Goal: Navigation & Orientation: Find specific page/section

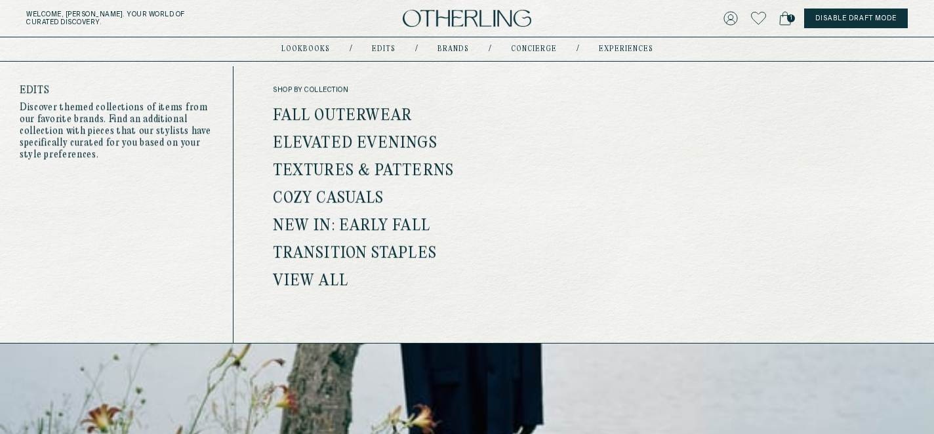
click at [391, 50] on link "Edits" at bounding box center [384, 49] width 24 height 7
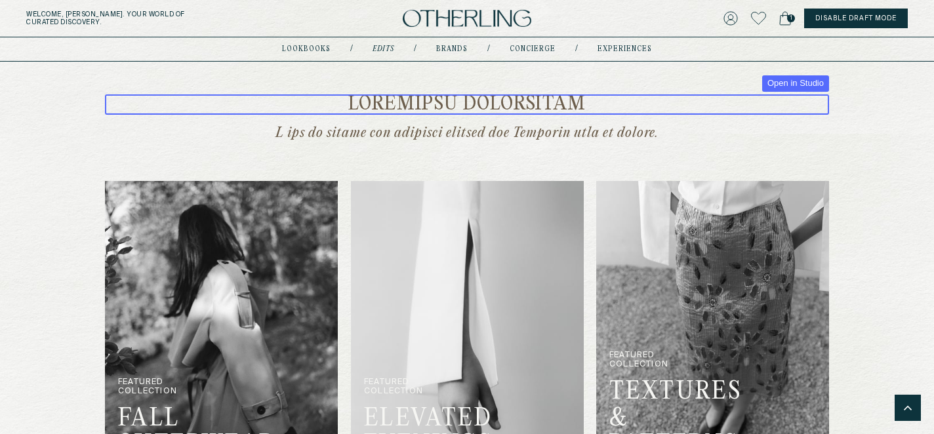
scroll to position [704, 0]
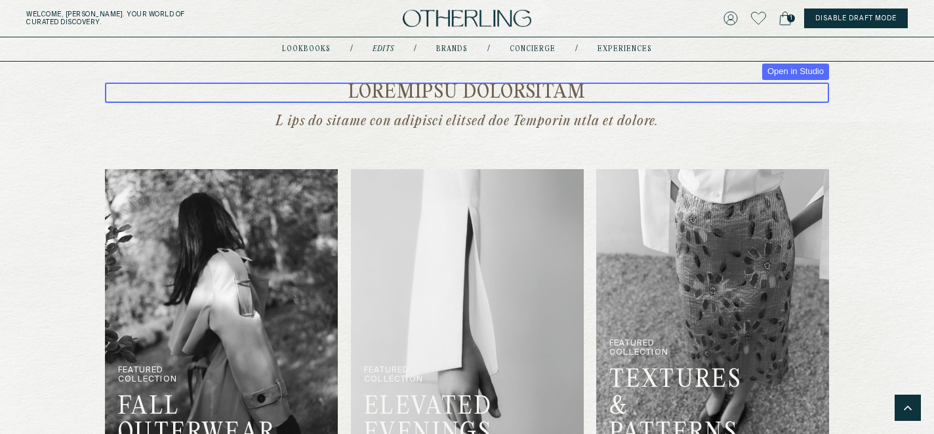
drag, startPoint x: 569, startPoint y: 89, endPoint x: 481, endPoint y: 90, distance: 88.5
click at [481, 90] on h2 at bounding box center [467, 93] width 724 height 20
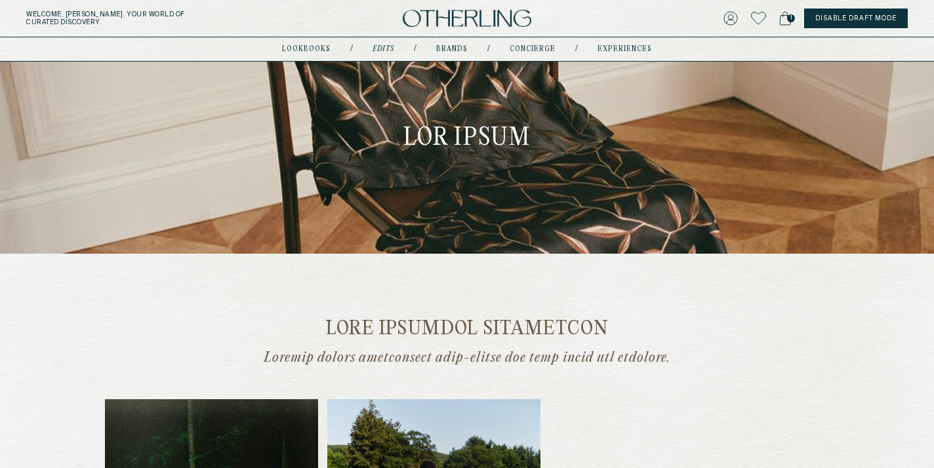
scroll to position [0, 0]
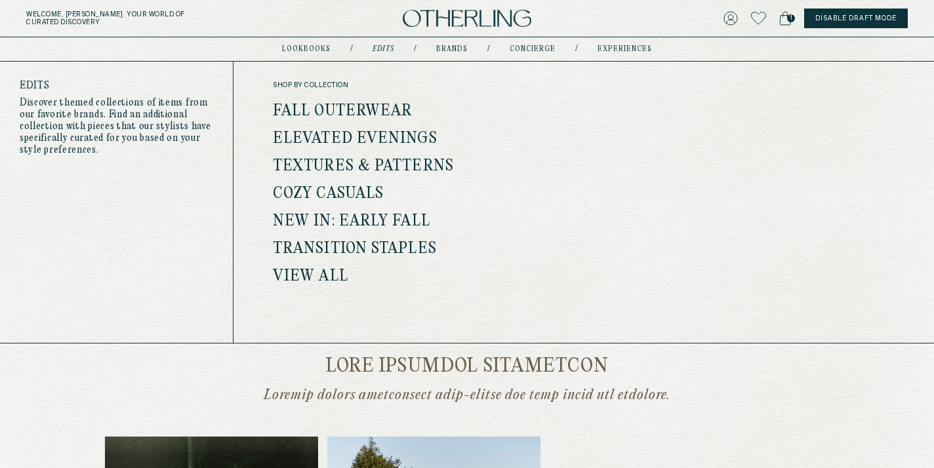
click at [386, 50] on link "Edits" at bounding box center [383, 49] width 22 height 7
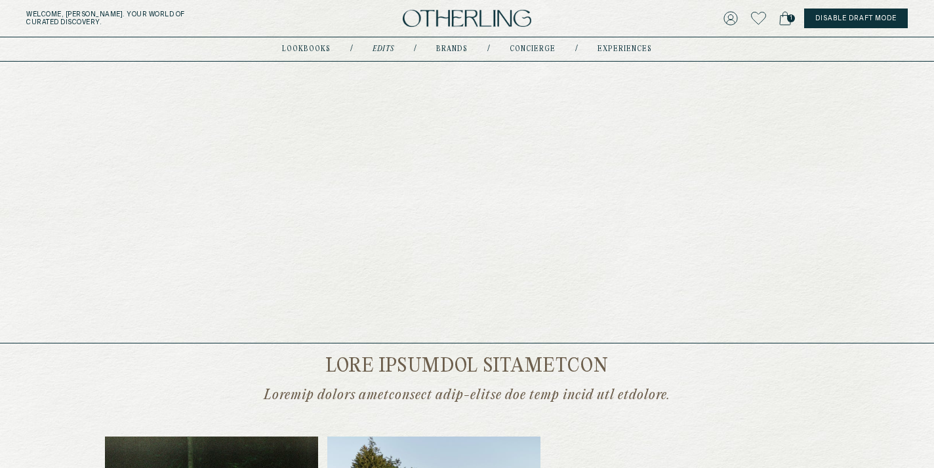
click at [304, 44] on nav "lookbooks / Edits / Brands / concierge / experiences" at bounding box center [467, 49] width 370 height 10
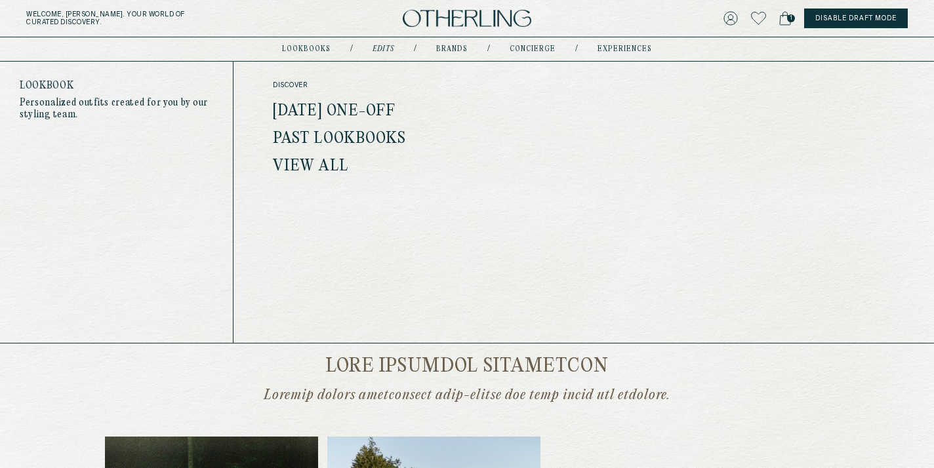
click at [302, 48] on link "lookbooks" at bounding box center [306, 49] width 49 height 7
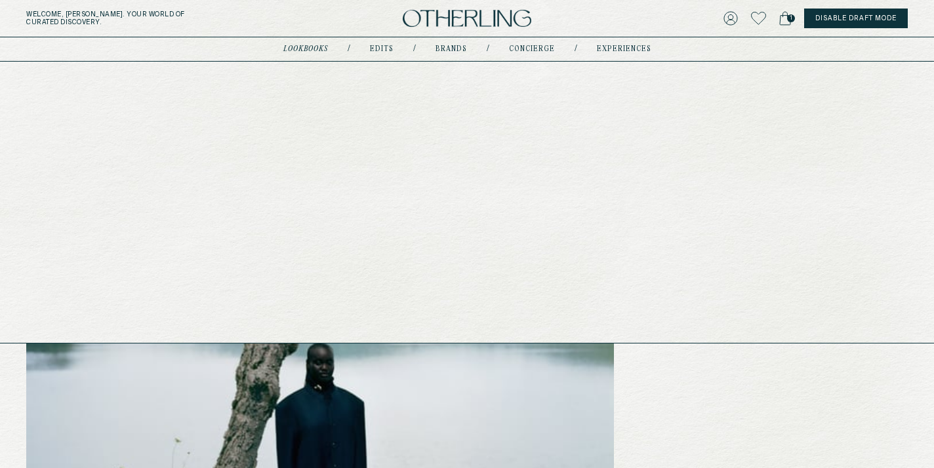
click at [381, 48] on link "Edits" at bounding box center [382, 49] width 24 height 7
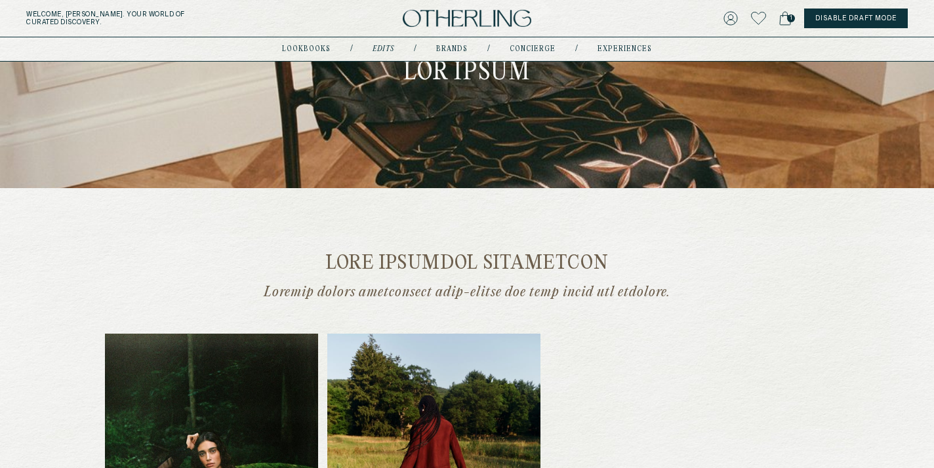
scroll to position [114, 0]
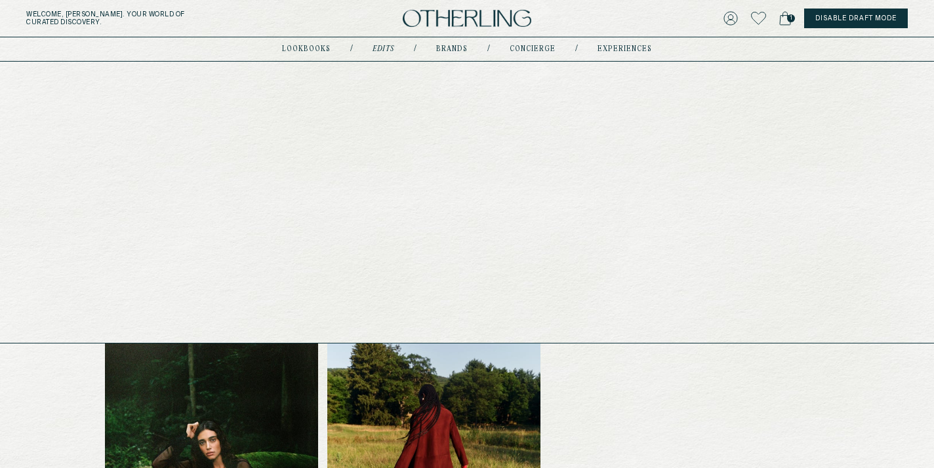
click at [382, 50] on link "Edits" at bounding box center [383, 49] width 22 height 7
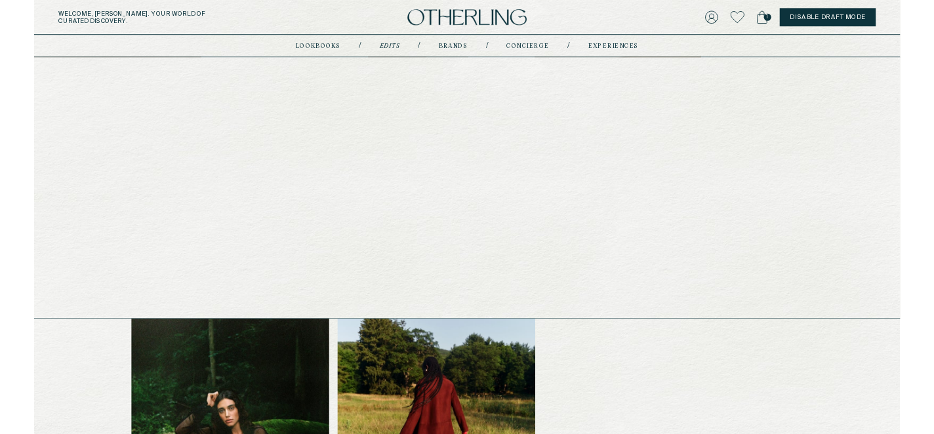
scroll to position [0, 0]
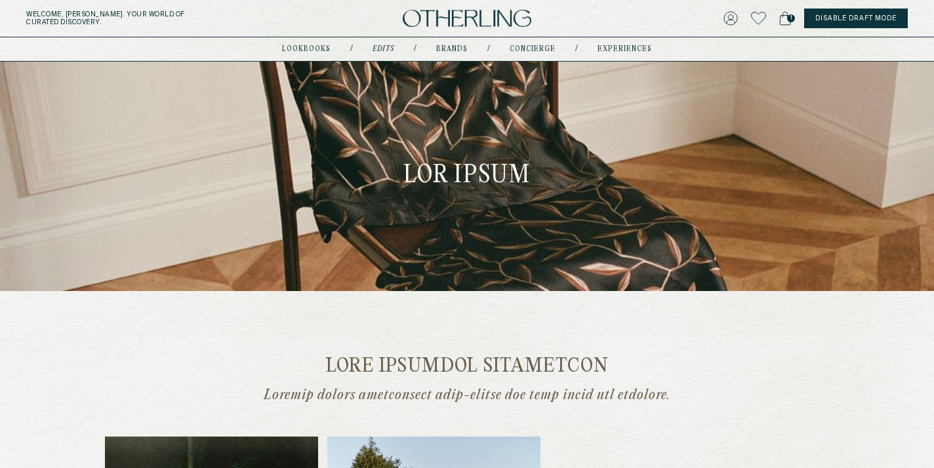
click at [382, 49] on link "Edits" at bounding box center [383, 49] width 22 height 7
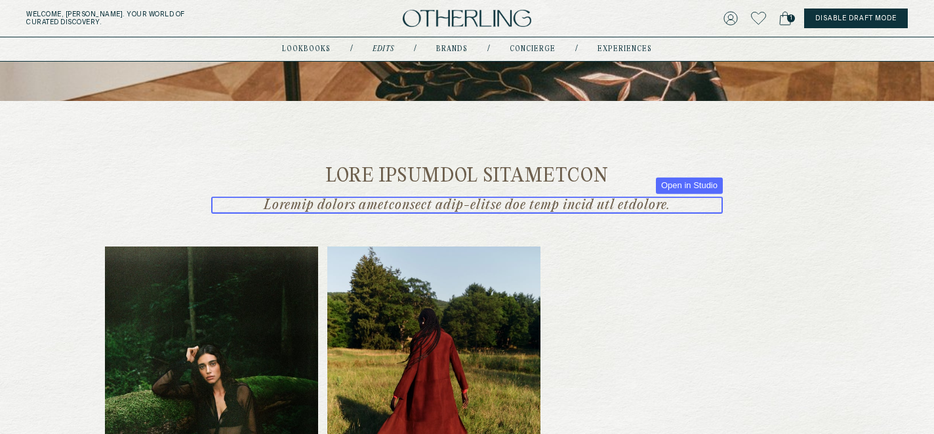
scroll to position [192, 0]
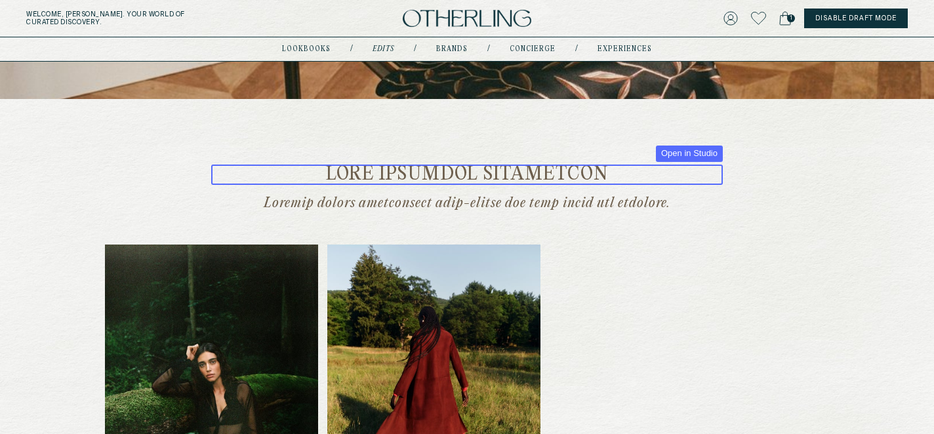
click at [505, 172] on h2 at bounding box center [466, 175] width 511 height 20
click at [505, 173] on h2 at bounding box center [466, 175] width 511 height 20
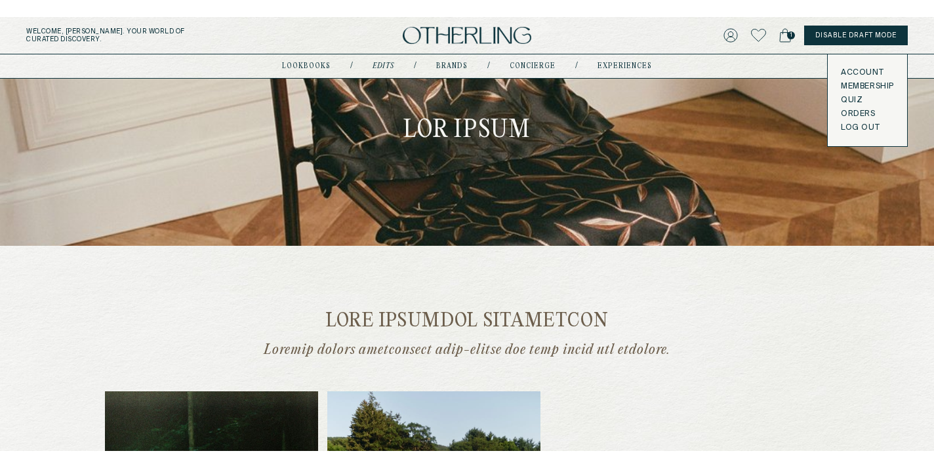
scroll to position [19, 0]
